Goal: Information Seeking & Learning: Learn about a topic

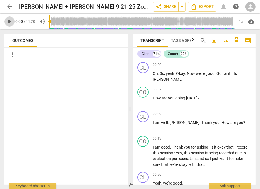
click at [10, 21] on span "play_arrow" at bounding box center [9, 21] width 7 height 7
click at [11, 23] on span "pause" at bounding box center [9, 21] width 7 height 7
click at [11, 23] on span "play_arrow" at bounding box center [9, 21] width 7 height 7
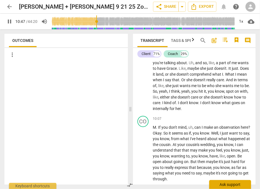
scroll to position [1507, 0]
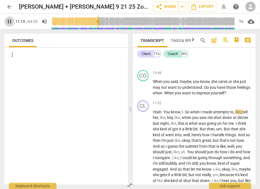
click at [8, 21] on span "pause" at bounding box center [9, 21] width 7 height 7
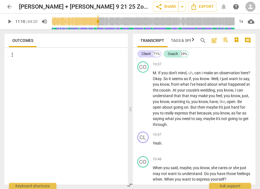
scroll to position [1420, 0]
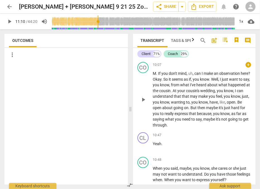
click at [174, 99] on span "understand" at bounding box center [163, 96] width 21 height 4
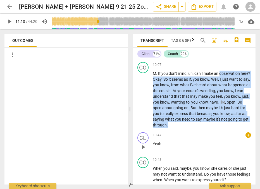
drag, startPoint x: 220, startPoint y: 77, endPoint x: 205, endPoint y: 141, distance: 66.5
click at [205, 141] on div "CL play_arrow pause 00:00 + keyboard_arrow_right Oh . So , yeah . Okay . Now we…" at bounding box center [194, 122] width 123 height 125
click at [170, 122] on p "M . If you don't mind , uh , can I make an observation here ? Okay . So it seem…" at bounding box center [202, 99] width 98 height 57
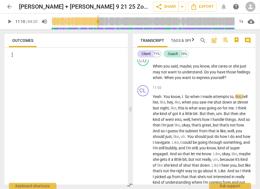
scroll to position [1524, 0]
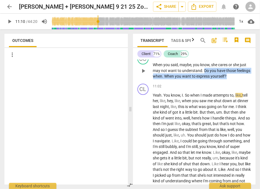
drag, startPoint x: 203, startPoint y: 76, endPoint x: 241, endPoint y: 81, distance: 38.3
click at [241, 79] on p "When you said , maybe , you know , she cares or she just may not want to unders…" at bounding box center [202, 70] width 98 height 17
click at [183, 79] on span "you" at bounding box center [178, 76] width 7 height 4
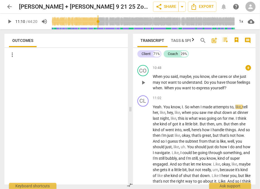
scroll to position [1511, 0]
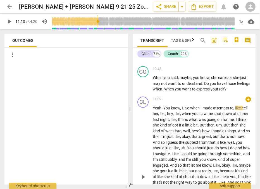
click at [158, 110] on span "Yeah" at bounding box center [157, 108] width 9 height 4
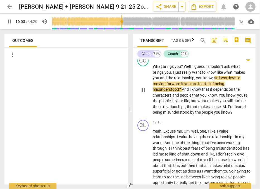
scroll to position [2098, 0]
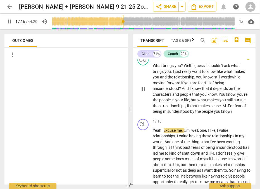
click at [143, 93] on span "pause" at bounding box center [143, 89] width 7 height 7
type input "1037"
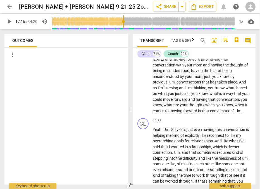
scroll to position [2410, 0]
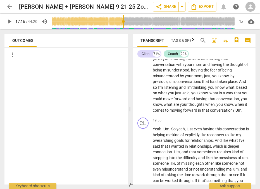
drag, startPoint x: 209, startPoint y: 116, endPoint x: 211, endPoint y: 124, distance: 8.3
click at [211, 113] on p "You know , um , you know , it makes me ask you , you know , it makes me want to…" at bounding box center [202, 56] width 98 height 115
click at [211, 107] on span "when" at bounding box center [211, 104] width 10 height 4
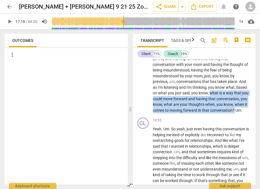
drag, startPoint x: 210, startPoint y: 115, endPoint x: 234, endPoint y: 133, distance: 29.6
click at [234, 113] on p "You know , um , you know , it makes me ask you , you know , it makes me want to…" at bounding box center [202, 56] width 98 height 115
copy p "what is a way that you could move forward and having that conversation , you kn…"
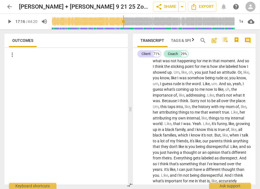
scroll to position [3881, 0]
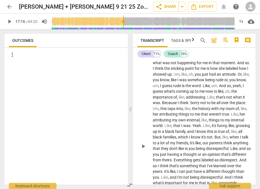
click at [183, 59] on span "what" at bounding box center [187, 57] width 10 height 4
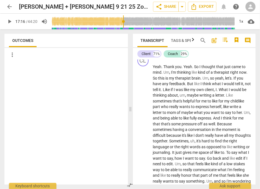
scroll to position [4418, 0]
drag, startPoint x: 199, startPoint y: 99, endPoint x: 206, endPoint y: 104, distance: 8.5
click at [206, 51] on p "Wow . That's , that's . It's great to hear . Um , you know , you just . And lik…" at bounding box center [202, 36] width 98 height 29
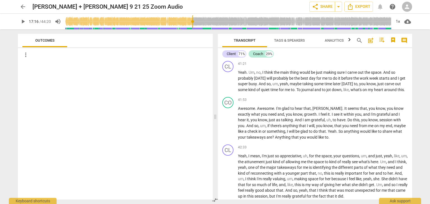
scroll to position [3611, 0]
